Goal: Task Accomplishment & Management: Manage account settings

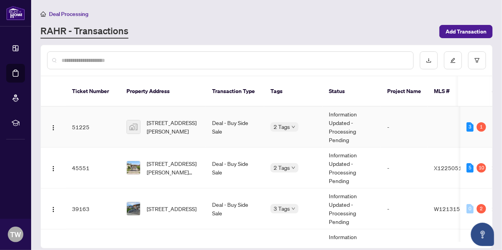
click at [470, 122] on div "3" at bounding box center [470, 126] width 7 height 9
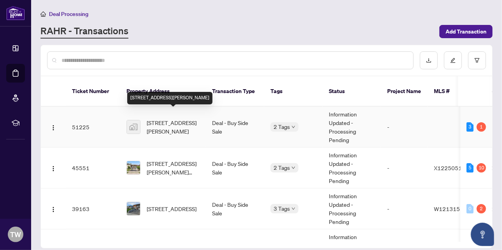
click at [157, 118] on span "[STREET_ADDRESS][PERSON_NAME]" at bounding box center [173, 126] width 53 height 17
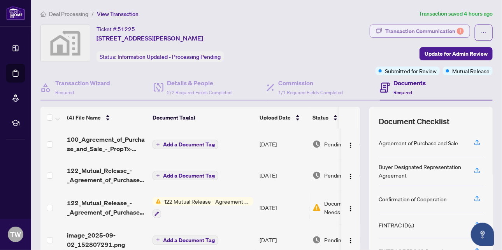
click at [445, 28] on div "Transaction Communication 1" at bounding box center [424, 31] width 79 height 12
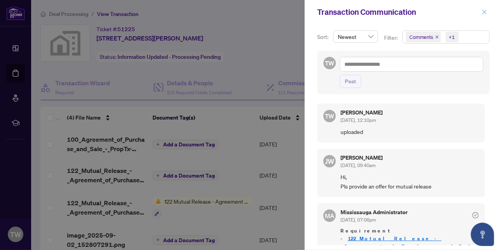
click at [486, 12] on icon "close" at bounding box center [484, 11] width 5 height 5
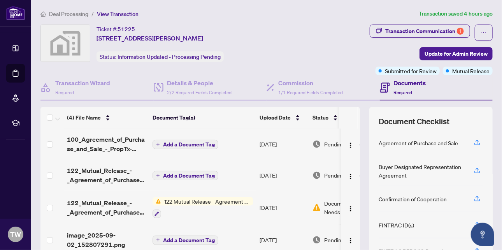
click at [70, 12] on span "Deal Processing" at bounding box center [68, 14] width 39 height 7
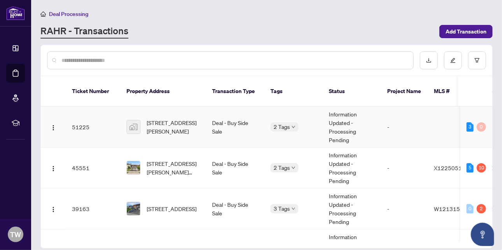
click at [467, 122] on div "3" at bounding box center [470, 126] width 7 height 9
click at [337, 119] on td "Information Updated - Processing Pending" at bounding box center [352, 127] width 58 height 41
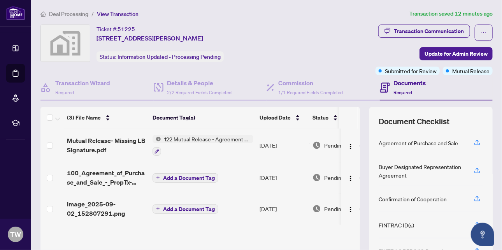
click at [195, 139] on span "122 Mutual Release - Agreement of Purchase and Sale" at bounding box center [207, 139] width 92 height 9
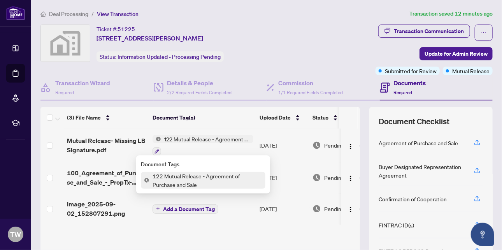
click at [196, 179] on span "122 Mutual Release - Agreement of Purchase and Sale" at bounding box center [207, 180] width 116 height 17
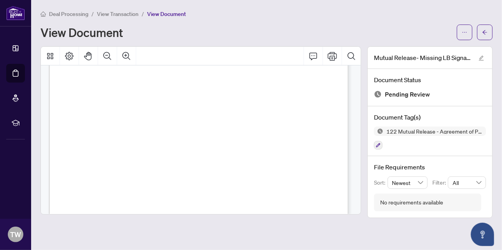
scroll to position [221, 0]
click at [331, 56] on icon "Print" at bounding box center [332, 55] width 9 height 9
